Goal: Task Accomplishment & Management: Manage account settings

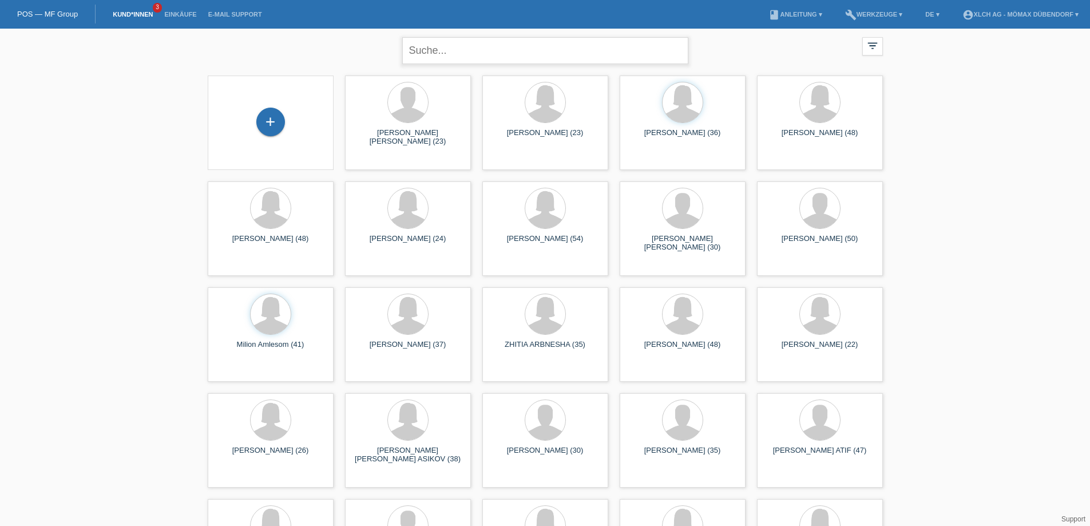
click at [454, 57] on input "text" at bounding box center [545, 50] width 286 height 27
type input "ali"
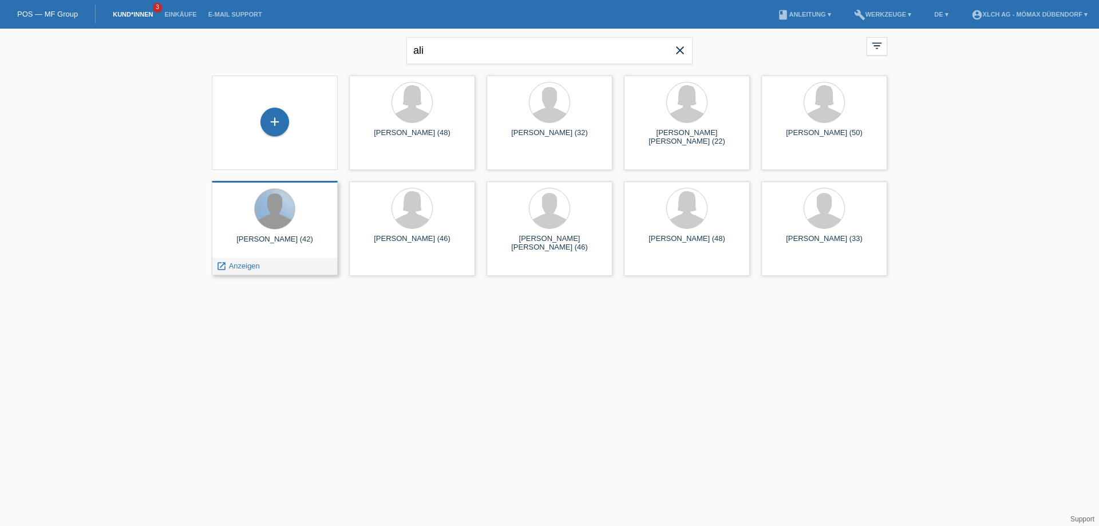
click at [272, 203] on div at bounding box center [275, 209] width 40 height 40
click at [294, 227] on div at bounding box center [275, 209] width 108 height 43
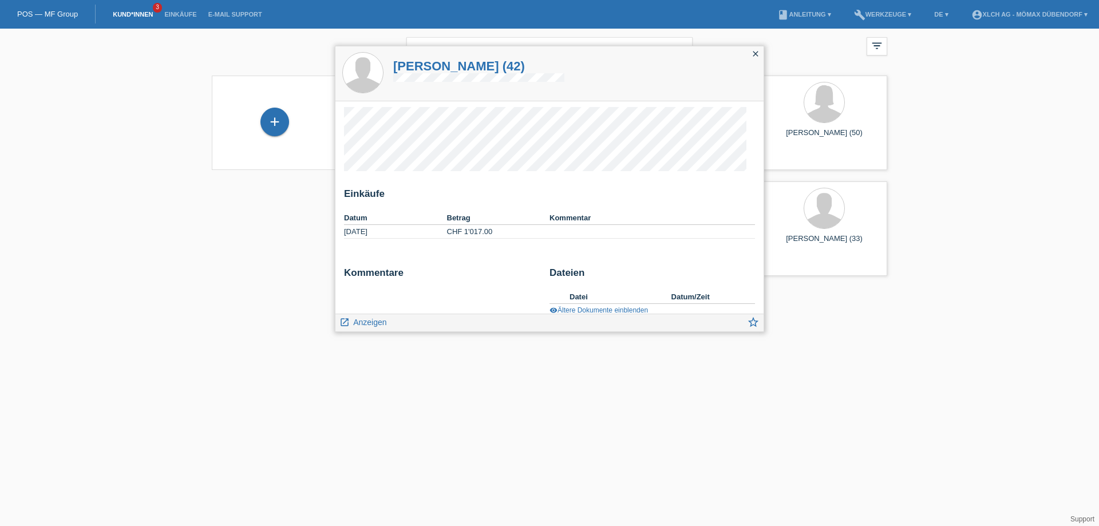
scroll to position [12, 0]
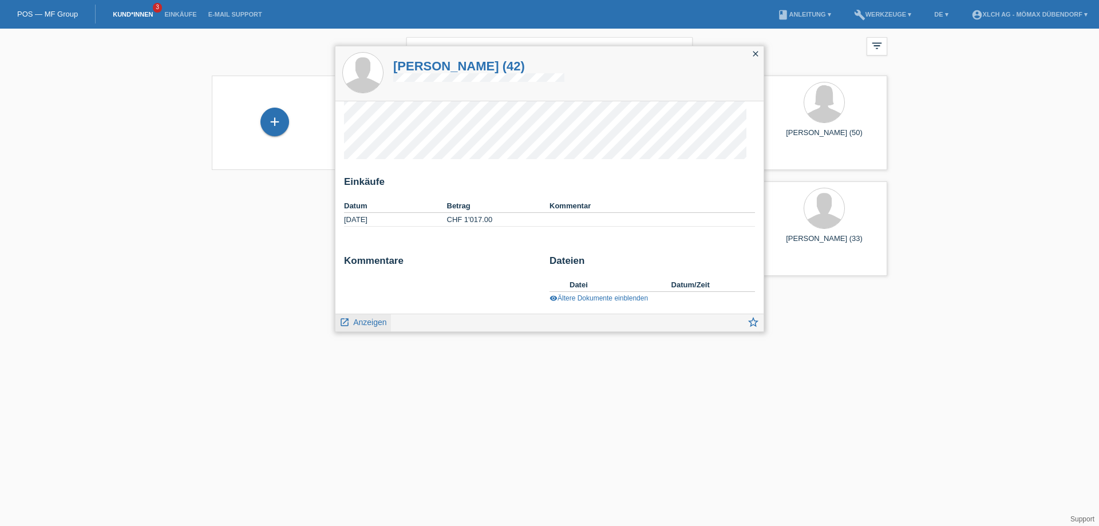
click at [360, 322] on span "Anzeigen" at bounding box center [369, 322] width 33 height 9
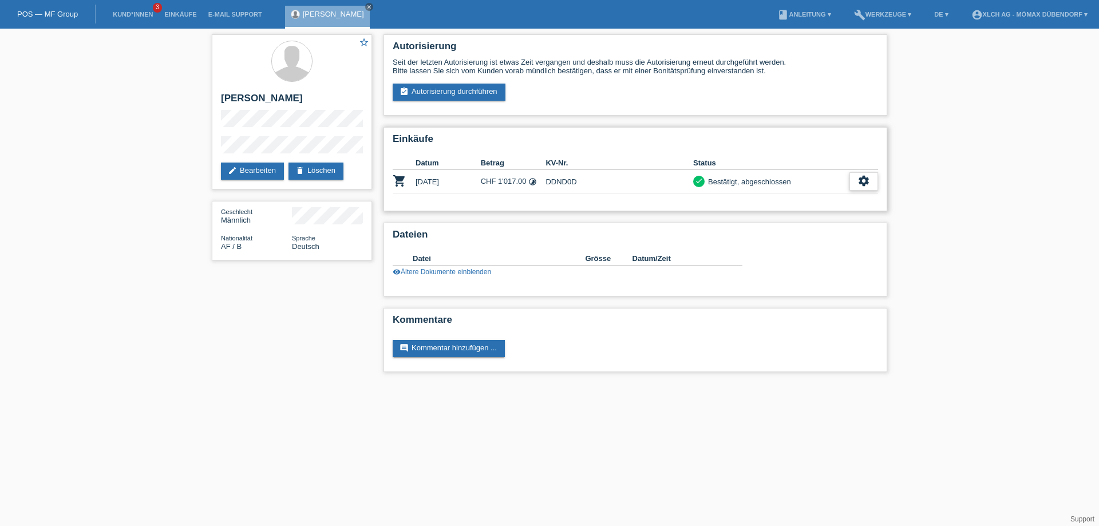
click at [860, 178] on icon "settings" at bounding box center [864, 181] width 13 height 13
click at [826, 236] on span "Vertrag herunterladen" at bounding box center [819, 234] width 76 height 14
click at [260, 173] on link "edit Bearbeiten" at bounding box center [252, 171] width 63 height 17
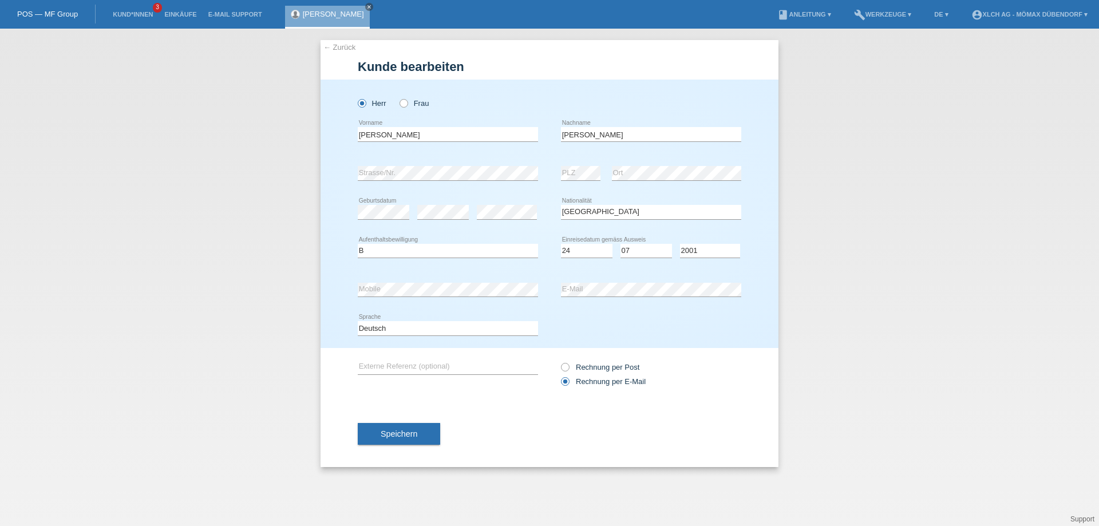
select select "AF"
select select "B"
select select "24"
select select "07"
select select "2001"
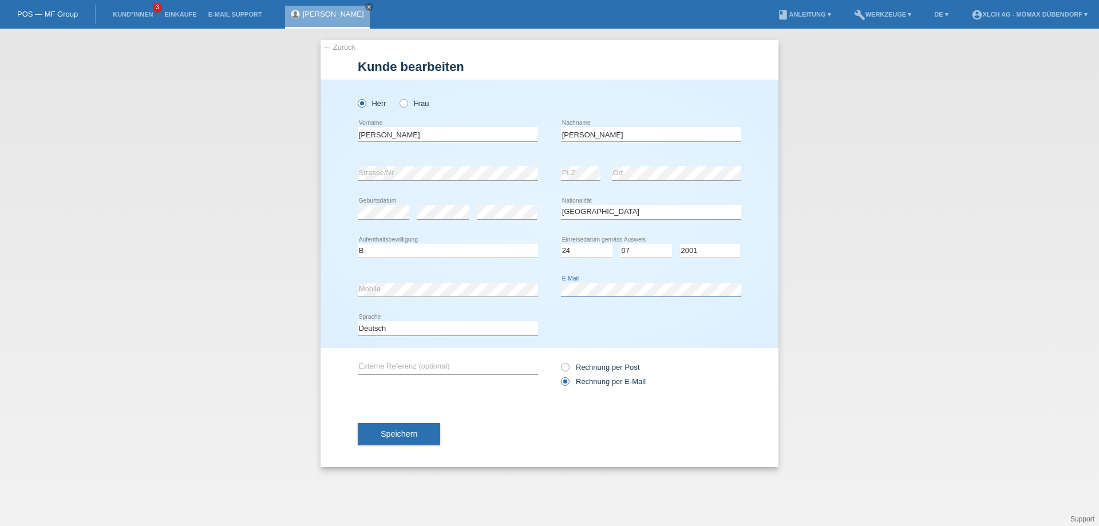
click at [389, 287] on div "error Mobile error E-Mail" at bounding box center [550, 289] width 384 height 39
click at [680, 314] on div "Deutsch Français Italiano English error Sprache" at bounding box center [550, 328] width 384 height 39
click at [559, 361] on icon at bounding box center [559, 361] width 0 height 0
click at [564, 368] on input "Rechnung per Post" at bounding box center [564, 370] width 7 height 14
radio input "true"
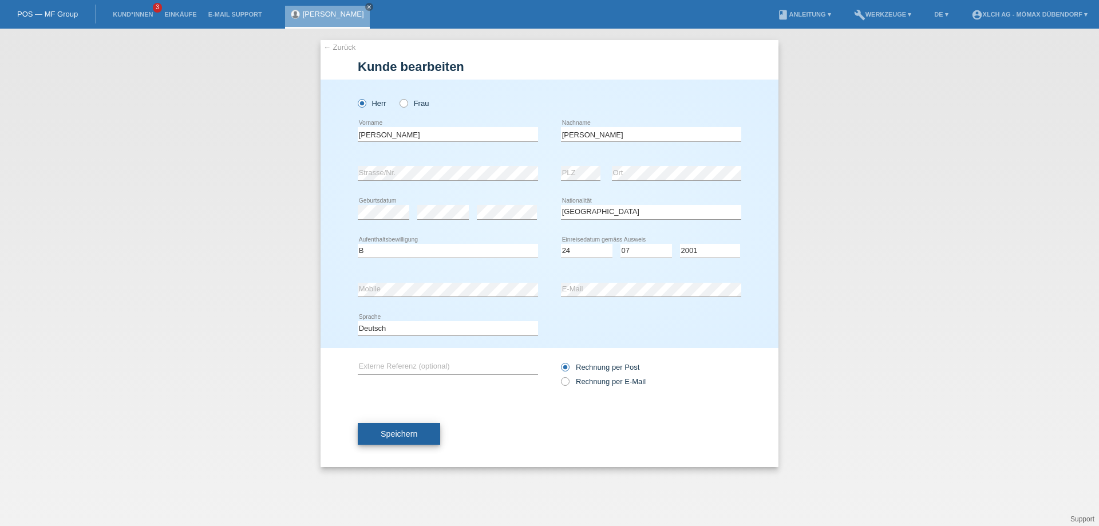
click at [396, 440] on button "Speichern" at bounding box center [399, 434] width 82 height 22
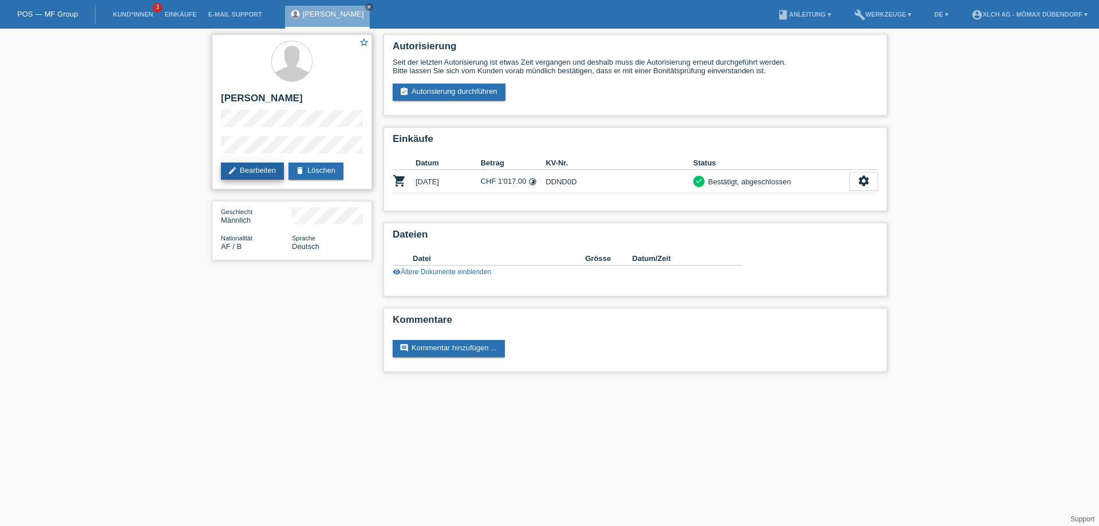
click at [246, 172] on link "edit Bearbeiten" at bounding box center [252, 171] width 63 height 17
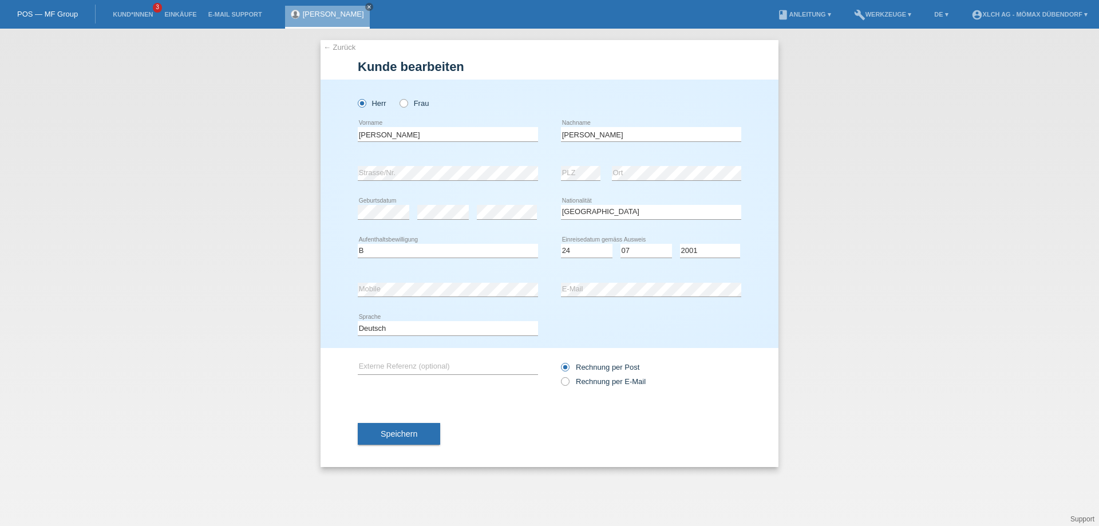
select select "AF"
select select "B"
select select "24"
select select "07"
select select "2001"
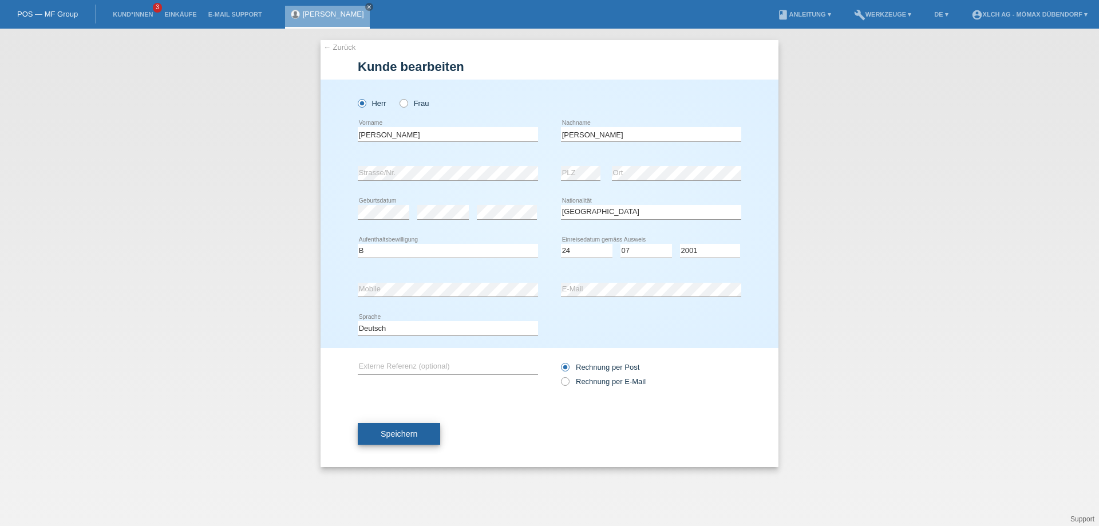
click at [400, 430] on span "Speichern" at bounding box center [399, 433] width 37 height 9
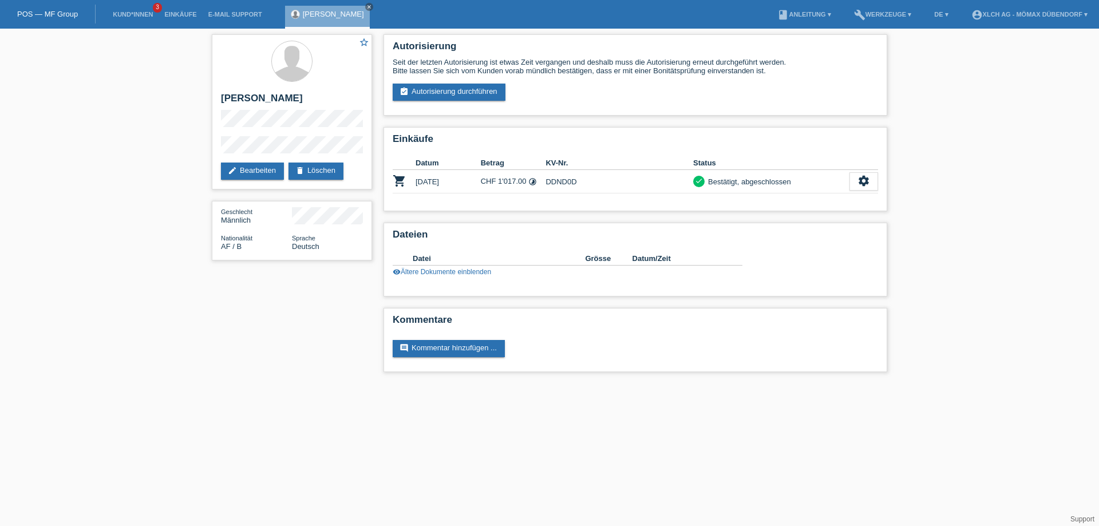
drag, startPoint x: 309, startPoint y: 245, endPoint x: 201, endPoint y: 218, distance: 110.9
click at [201, 218] on div "star_border ALI AHMAD REZAPOOR edit Bearbeiten delete Löschen Geschlecht Männli…" at bounding box center [549, 206] width 1099 height 355
click at [293, 235] on span "Sprache" at bounding box center [303, 238] width 23 height 7
click at [324, 238] on div "Sprache Deutsch" at bounding box center [327, 242] width 71 height 17
drag, startPoint x: 591, startPoint y: 255, endPoint x: 672, endPoint y: 257, distance: 81.3
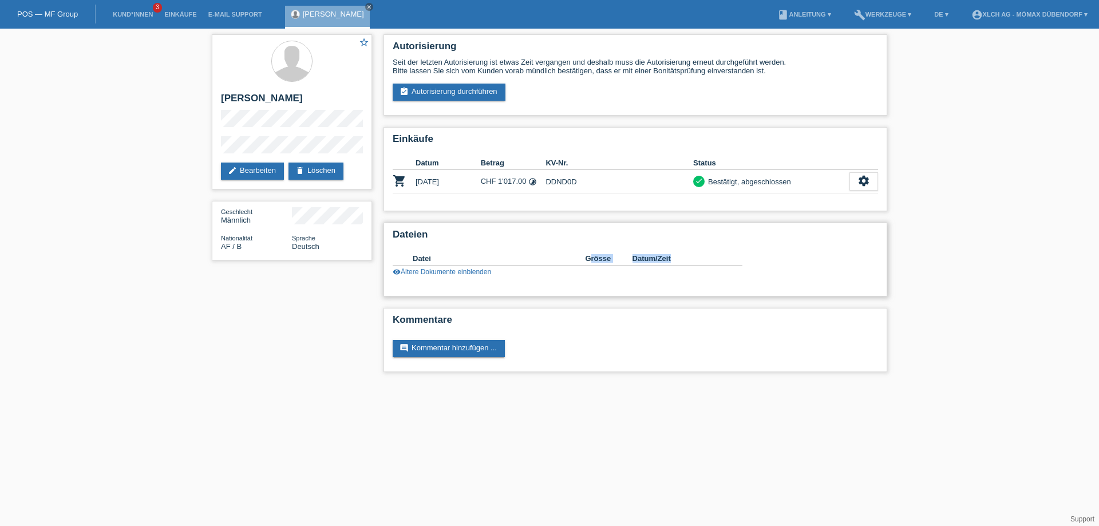
click at [672, 257] on tr "Datei Grösse Datum/Zeit" at bounding box center [568, 259] width 350 height 14
click at [672, 257] on th "Datum/Zeit" at bounding box center [680, 259] width 94 height 14
click at [865, 183] on icon "settings" at bounding box center [864, 181] width 13 height 13
click at [743, 230] on h2 "Dateien" at bounding box center [635, 237] width 485 height 17
click at [661, 219] on div "Autorisierung Seit der letzten Autorisierung ist etwas Zeit vergangen und desha…" at bounding box center [635, 206] width 515 height 355
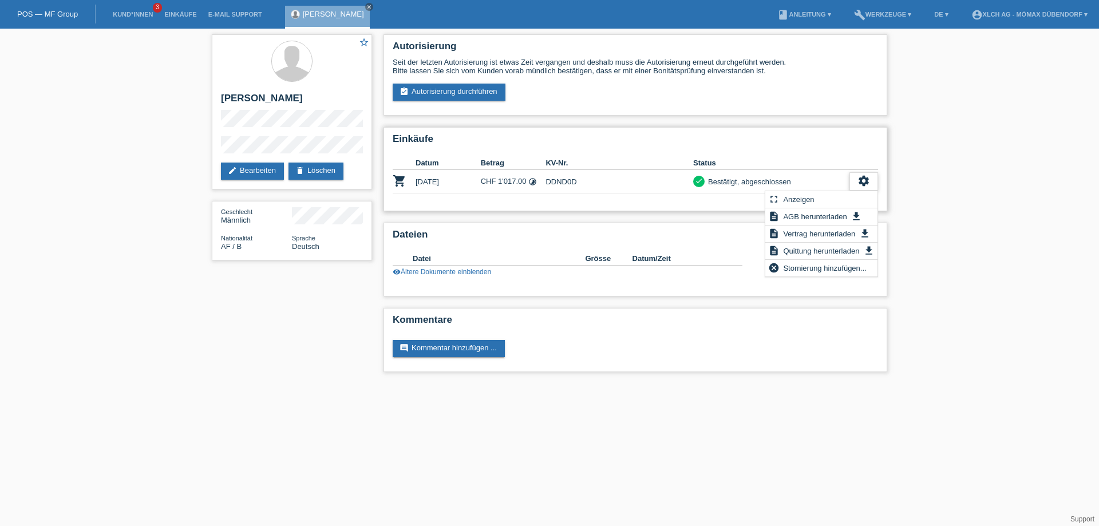
click at [860, 189] on div "settings" at bounding box center [863, 181] width 29 height 18
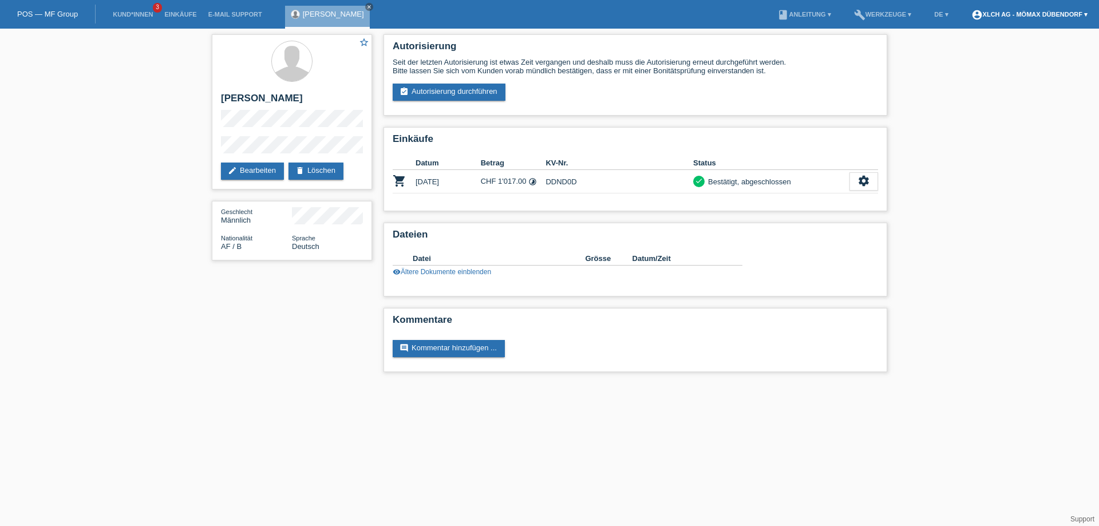
click at [1062, 15] on link "account_circle XLCH AG - Mömax Dübendorf ▾" at bounding box center [1030, 14] width 128 height 7
click at [870, 174] on div "settings" at bounding box center [863, 181] width 29 height 18
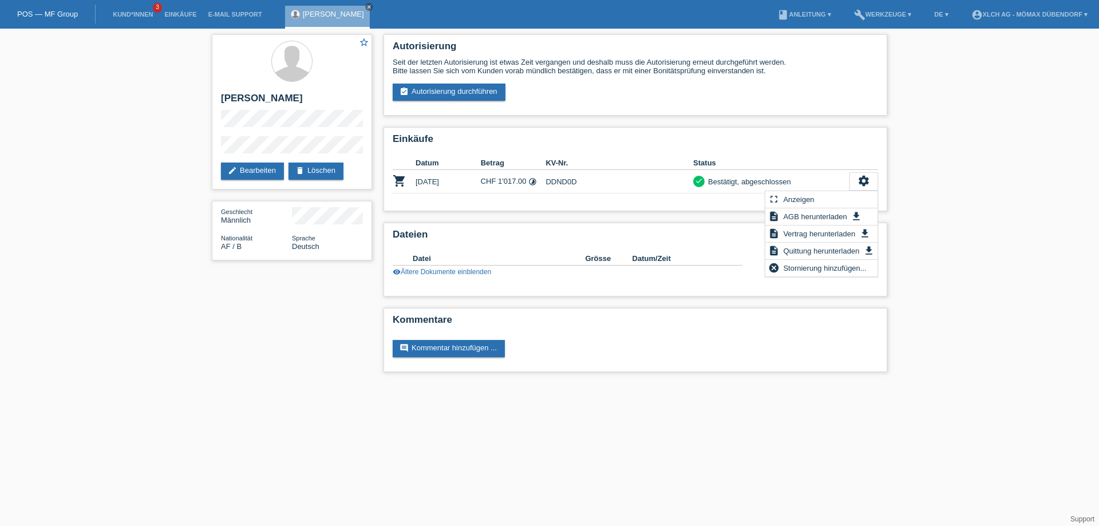
click at [890, 160] on div "Autorisierung Seit der letzten Autorisierung ist etwas Zeit vergangen und desha…" at bounding box center [635, 206] width 515 height 355
click at [373, 145] on div "star_border ALI AHMAD REZAPOOR edit Bearbeiten delete Löschen Geschlecht Männli…" at bounding box center [292, 150] width 172 height 243
click at [823, 253] on span "Quittung herunterladen" at bounding box center [821, 251] width 80 height 14
click at [857, 180] on div "settings" at bounding box center [863, 181] width 29 height 18
click at [799, 203] on div "Einkäufe Datum Betrag KV-Nr. Status shopping_cart 26.07.2025 CHF 1'017.00 timel…" at bounding box center [636, 169] width 504 height 84
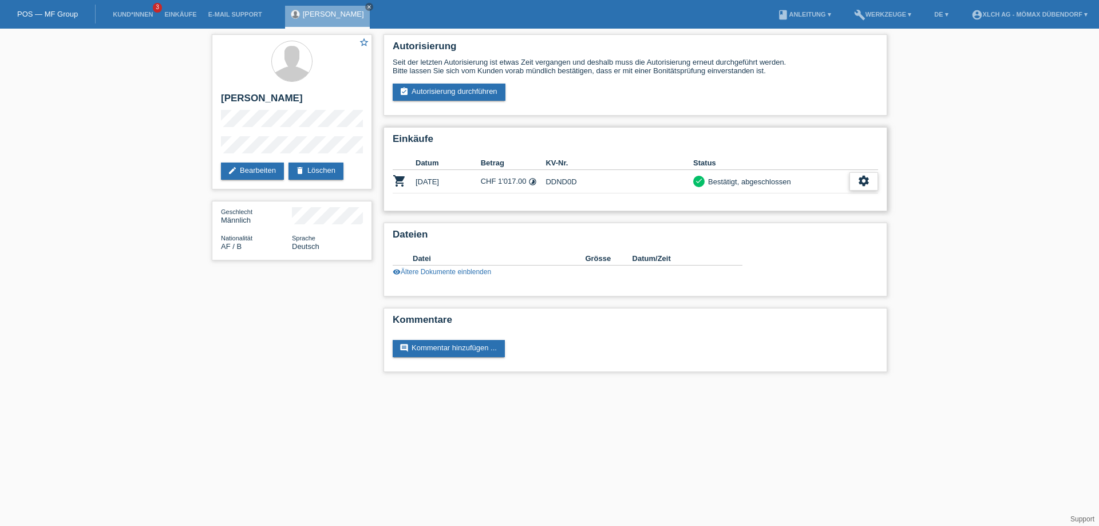
click at [868, 184] on icon "settings" at bounding box center [864, 181] width 13 height 13
click at [823, 200] on div "fullscreen Anzeigen" at bounding box center [821, 199] width 112 height 17
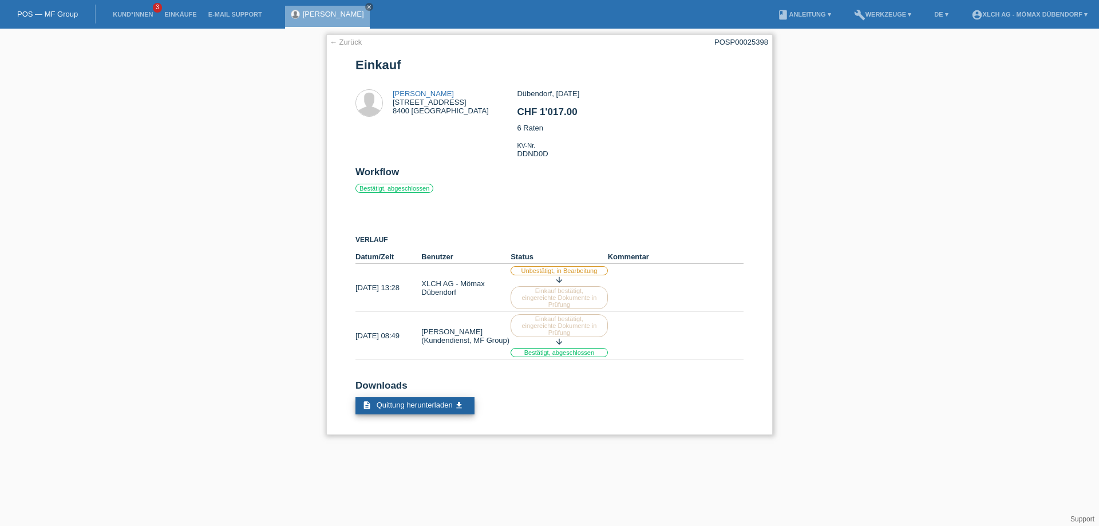
click at [442, 404] on span "Quittung herunterladen" at bounding box center [415, 405] width 76 height 9
click at [344, 43] on link "← Zurück" at bounding box center [346, 42] width 32 height 9
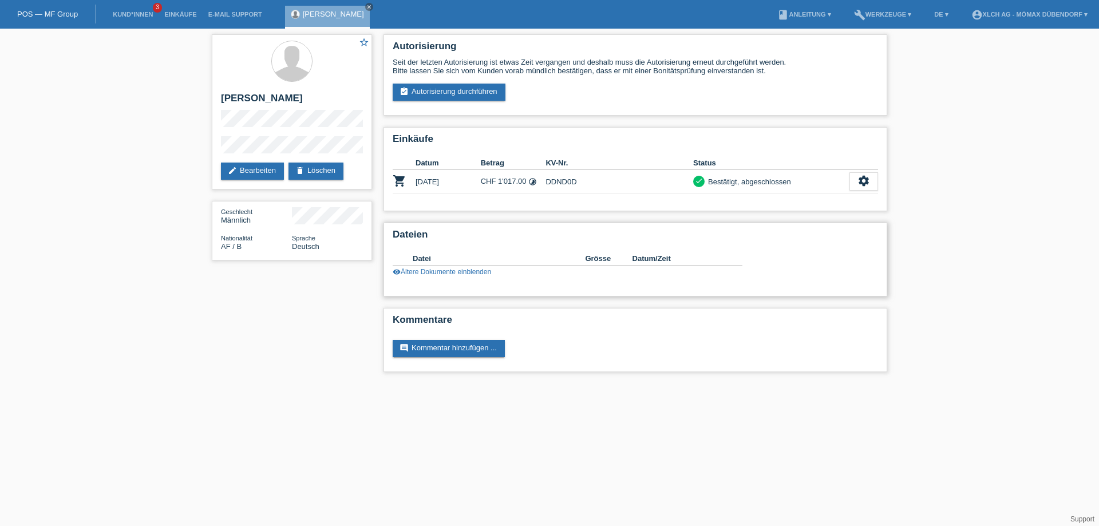
click at [427, 271] on link "visibility Ältere Dokumente einblenden" at bounding box center [442, 272] width 98 height 8
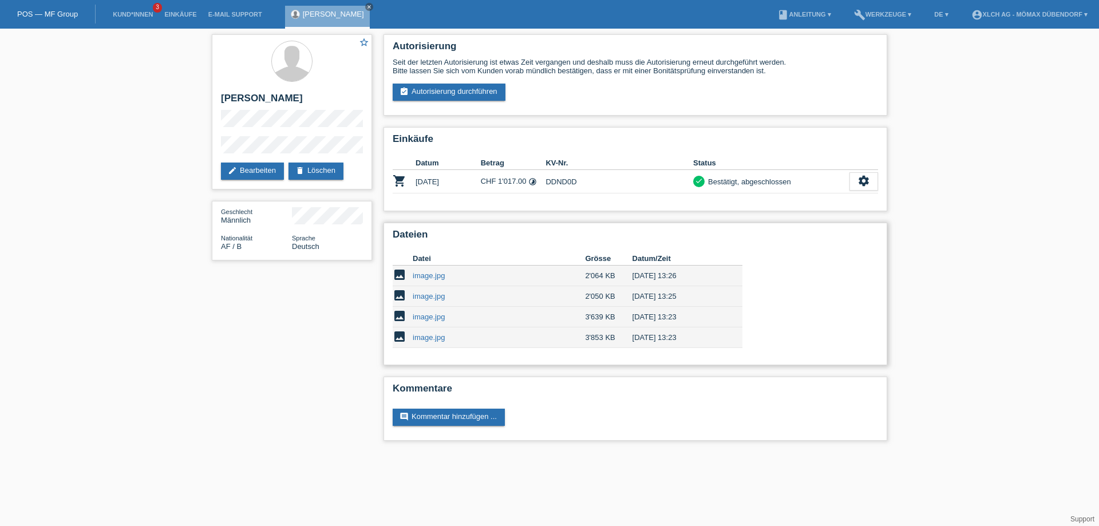
click at [446, 226] on div "Dateien Datei Grösse Datum/Zeit image image.jpg 2'064 KB [DATE] 13:26 delete" at bounding box center [636, 294] width 504 height 143
click at [811, 13] on link "book Anleitung ▾" at bounding box center [804, 14] width 65 height 7
click at [1021, 18] on li "account_circle XLCH AG - Mömax Dübendorf ▾" at bounding box center [1030, 14] width 128 height 29
click at [1021, 6] on li "account_circle XLCH AG - Mömax Dübendorf ▾" at bounding box center [1030, 14] width 128 height 29
click at [1017, 15] on link "account_circle XLCH AG - Mömax Dübendorf ▾" at bounding box center [1030, 14] width 128 height 7
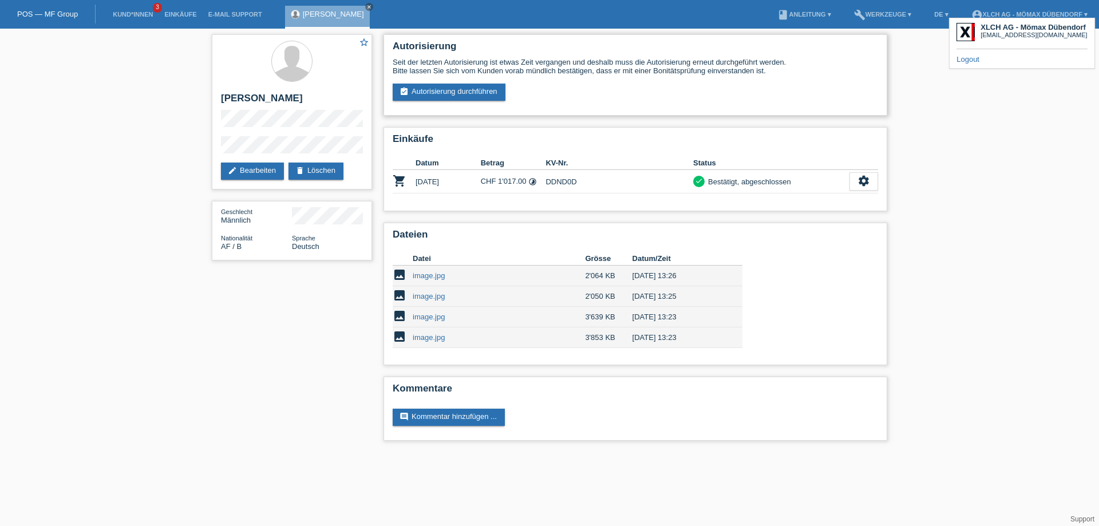
click at [823, 89] on div "Seit der letzten Autorisierung ist etwas Zeit vergangen und deshalb muss die Au…" at bounding box center [635, 79] width 485 height 43
click at [432, 270] on td "image.jpg" at bounding box center [499, 276] width 172 height 21
drag, startPoint x: 633, startPoint y: 274, endPoint x: 681, endPoint y: 271, distance: 48.7
click at [681, 271] on td "[DATE] 13:26" at bounding box center [680, 276] width 94 height 21
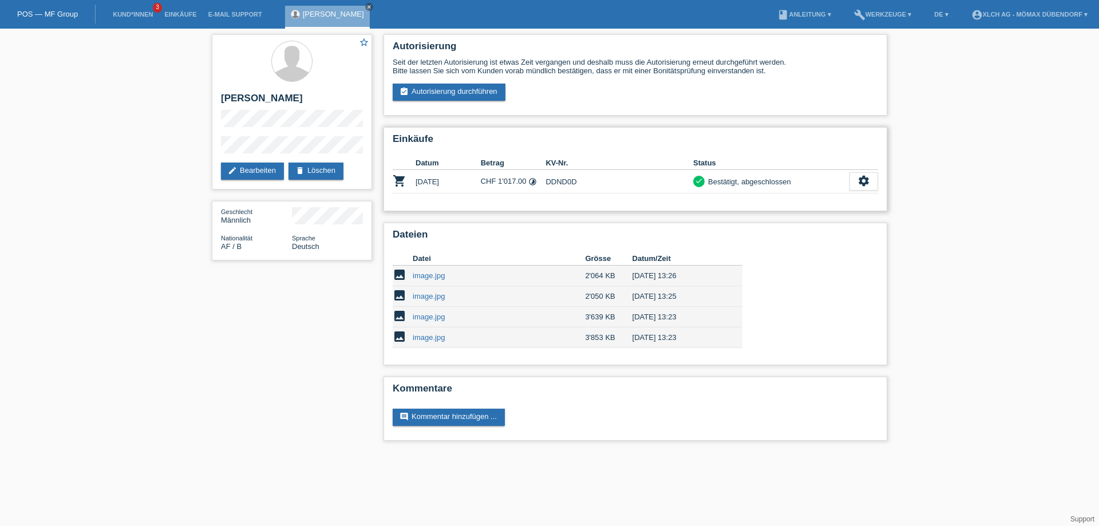
drag, startPoint x: 423, startPoint y: 180, endPoint x: 460, endPoint y: 185, distance: 37.6
click at [460, 185] on td "[DATE]" at bounding box center [448, 181] width 65 height 23
click at [461, 186] on td "[DATE]" at bounding box center [448, 181] width 65 height 23
click at [860, 184] on icon "settings" at bounding box center [864, 181] width 13 height 13
click at [835, 236] on span "Vertrag herunterladen" at bounding box center [819, 234] width 76 height 14
